Goal: Information Seeking & Learning: Learn about a topic

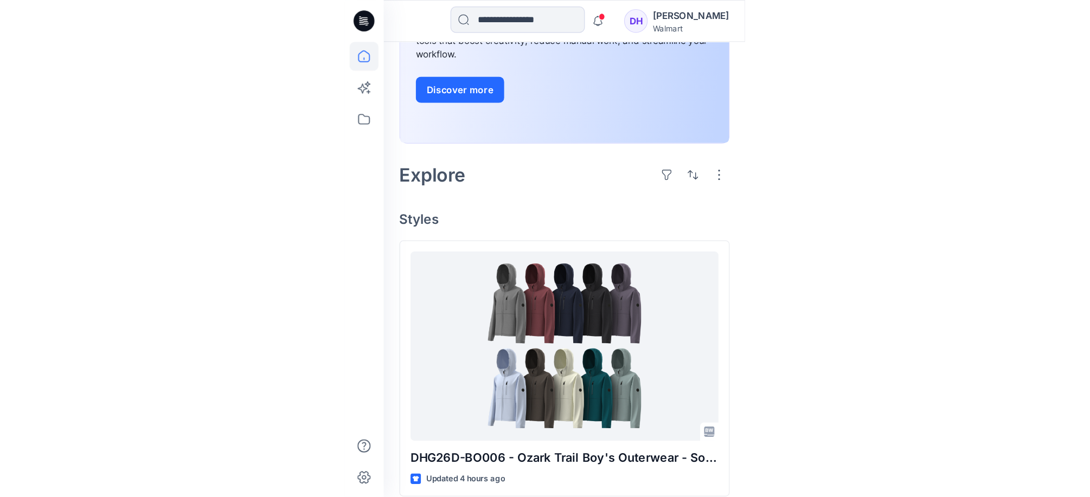
scroll to position [181, 0]
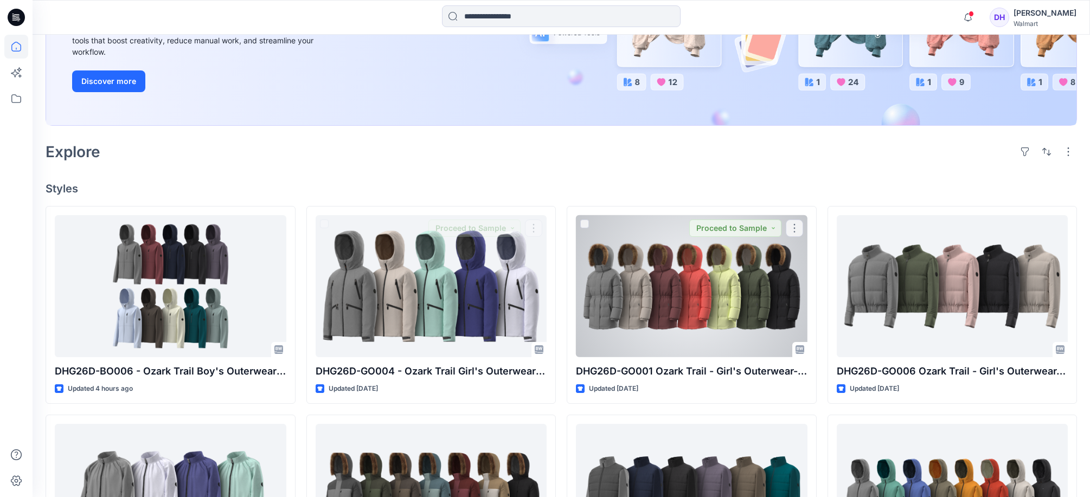
click at [698, 195] on div "Welcome back, [PERSON_NAME] New New Unleash Creativity, Speed Up Development Ex…" at bounding box center [562, 364] width 1058 height 1020
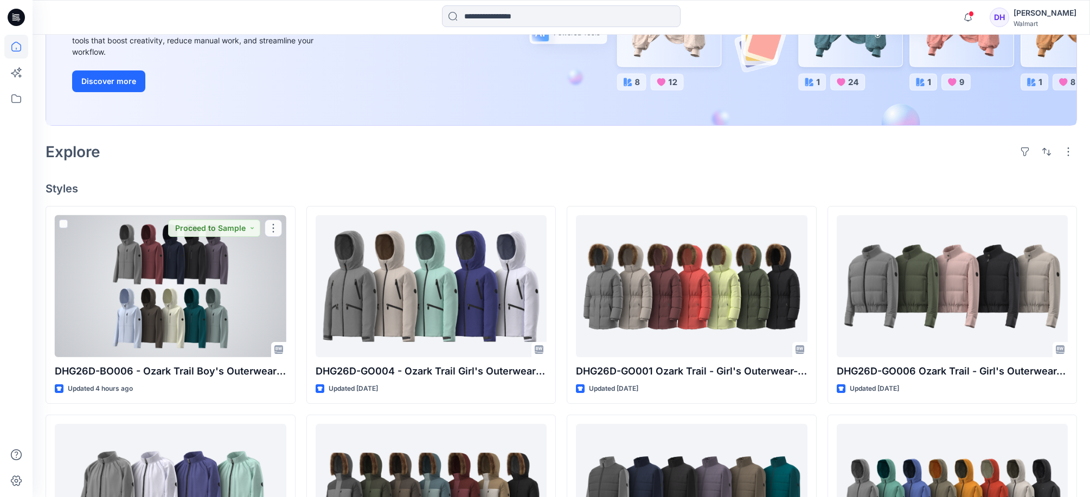
click at [219, 318] on div at bounding box center [171, 286] width 232 height 142
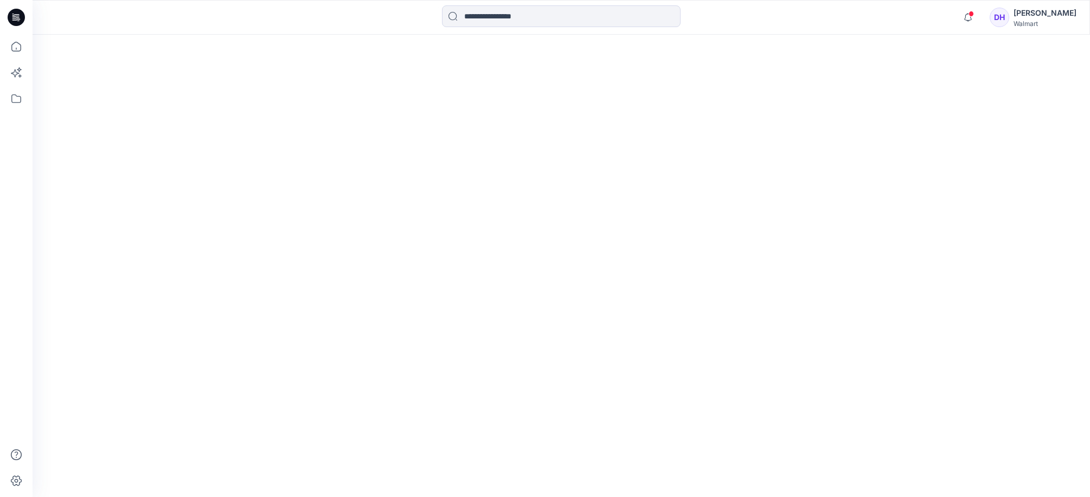
click at [219, 318] on div at bounding box center [562, 266] width 1058 height 463
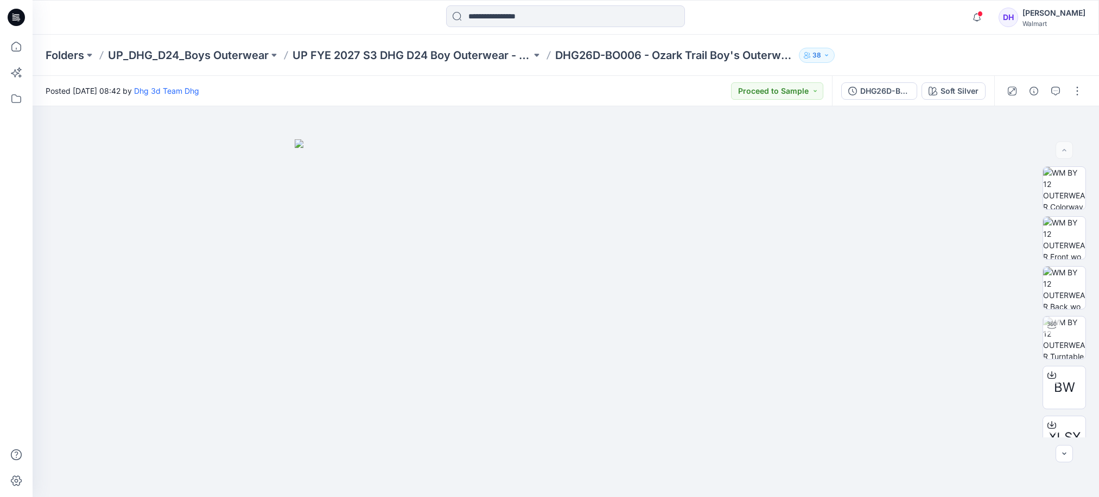
click at [990, 2] on div "Notifications Dhg 3d Team Dhg shared DHG26D-GO005 Ozark Trail - Girl's Outerwea…" at bounding box center [566, 17] width 1066 height 35
click at [987, 10] on icon "button" at bounding box center [976, 18] width 21 height 22
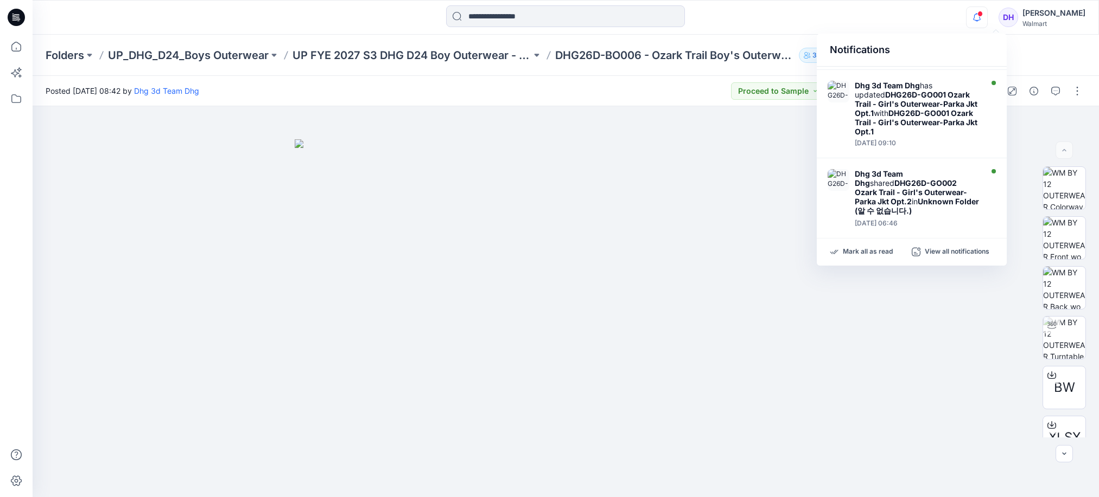
scroll to position [711, 0]
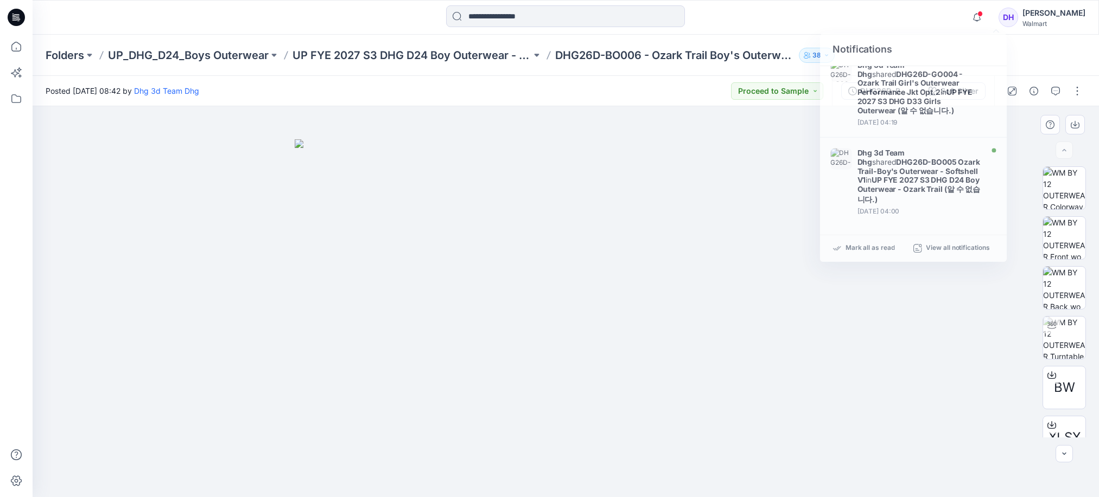
click at [809, 321] on img at bounding box center [566, 318] width 542 height 359
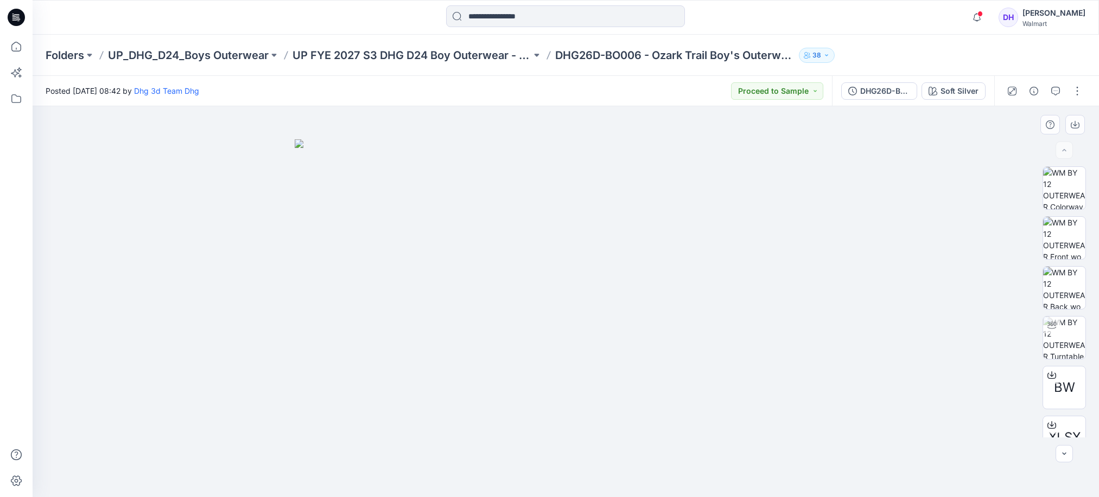
drag, startPoint x: 843, startPoint y: 294, endPoint x: 888, endPoint y: 252, distance: 61.8
click at [843, 293] on div at bounding box center [566, 301] width 1066 height 391
click at [817, 57] on p "38" at bounding box center [816, 55] width 9 height 12
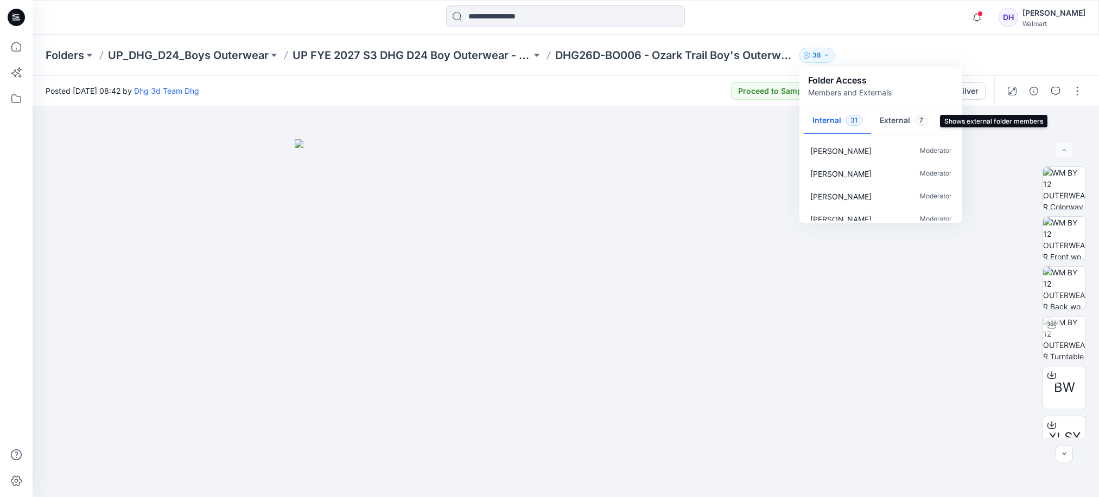
click at [890, 122] on button "External 7" at bounding box center [904, 121] width 66 height 28
click at [838, 122] on button "Internal 31" at bounding box center [836, 121] width 67 height 28
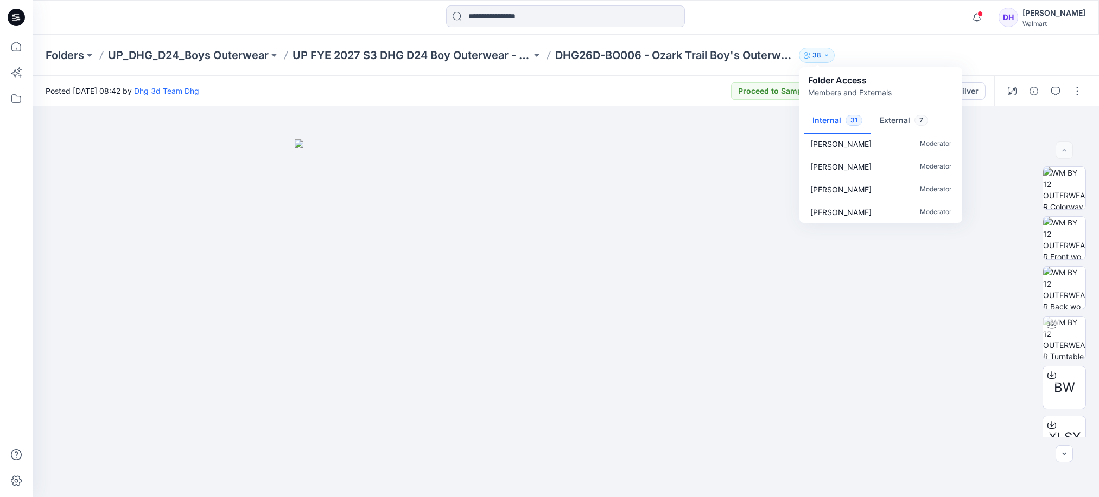
scroll to position [625, 0]
click at [902, 121] on button "External 7" at bounding box center [904, 121] width 66 height 28
click at [859, 352] on div at bounding box center [566, 301] width 1066 height 391
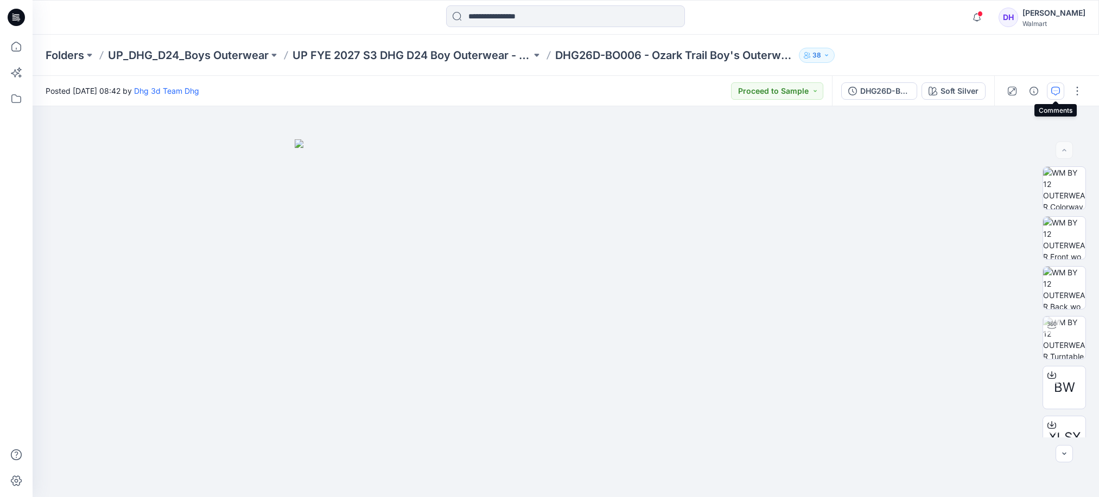
click at [1056, 91] on icon "button" at bounding box center [1055, 91] width 9 height 9
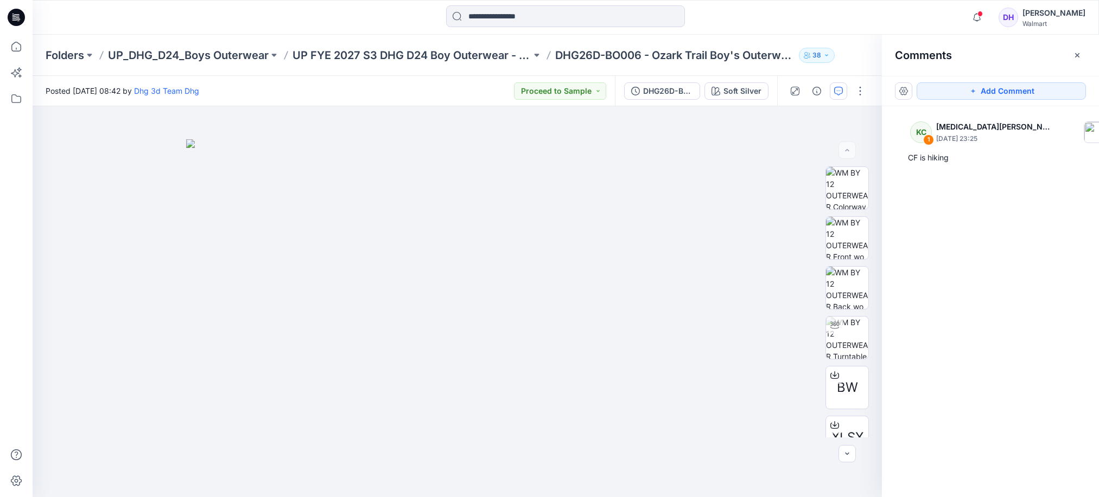
click at [1012, 225] on div "KC 1 [MEDICAL_DATA][PERSON_NAME] [DATE] 23:25 CF is hiking" at bounding box center [990, 281] width 217 height 351
click at [954, 207] on div "KC 1 [MEDICAL_DATA][PERSON_NAME] [DATE] 23:25 CF is hiking" at bounding box center [990, 281] width 217 height 351
click at [429, 240] on img at bounding box center [457, 318] width 542 height 359
click at [343, 220] on img at bounding box center [457, 318] width 542 height 359
click at [472, 241] on img at bounding box center [457, 318] width 542 height 359
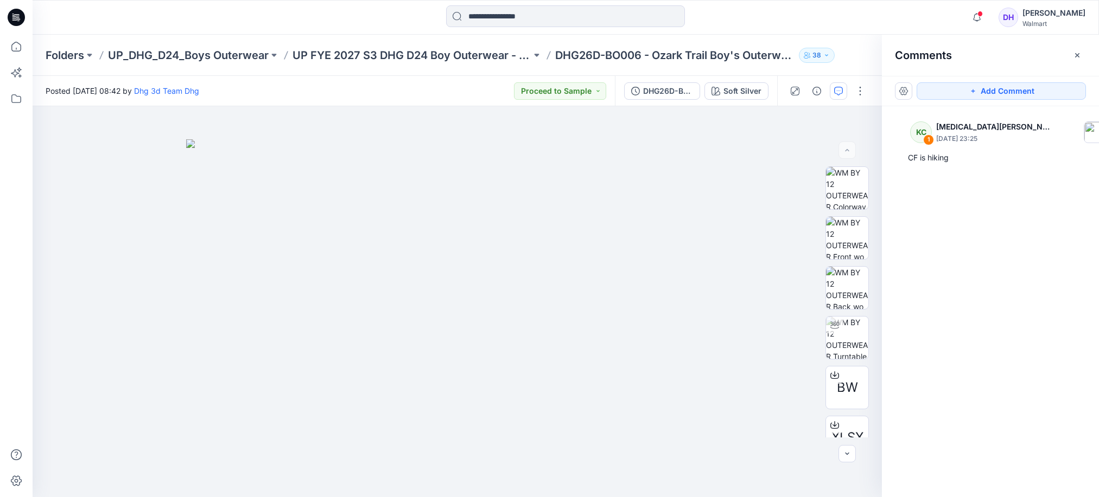
click at [934, 286] on div "KC 1 [MEDICAL_DATA][PERSON_NAME] [DATE] 23:25 CF is hiking" at bounding box center [990, 281] width 217 height 351
click at [754, 303] on div at bounding box center [457, 301] width 849 height 391
click at [789, 346] on div at bounding box center [457, 301] width 849 height 391
